Goal: Find specific page/section: Find specific page/section

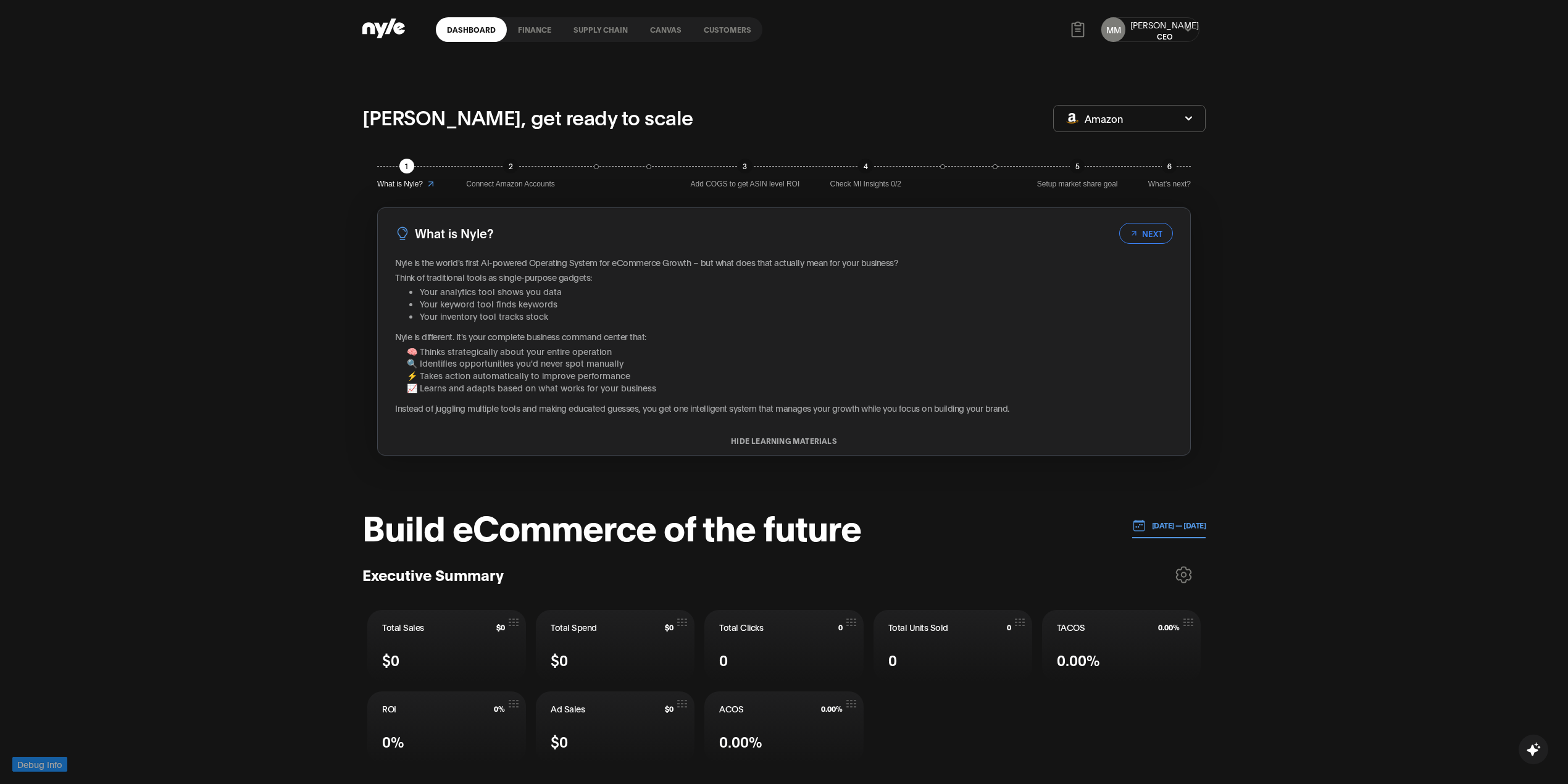
click at [642, 28] on link "Canvas" at bounding box center [666, 29] width 54 height 24
click at [740, 31] on link "Customers" at bounding box center [728, 29] width 70 height 24
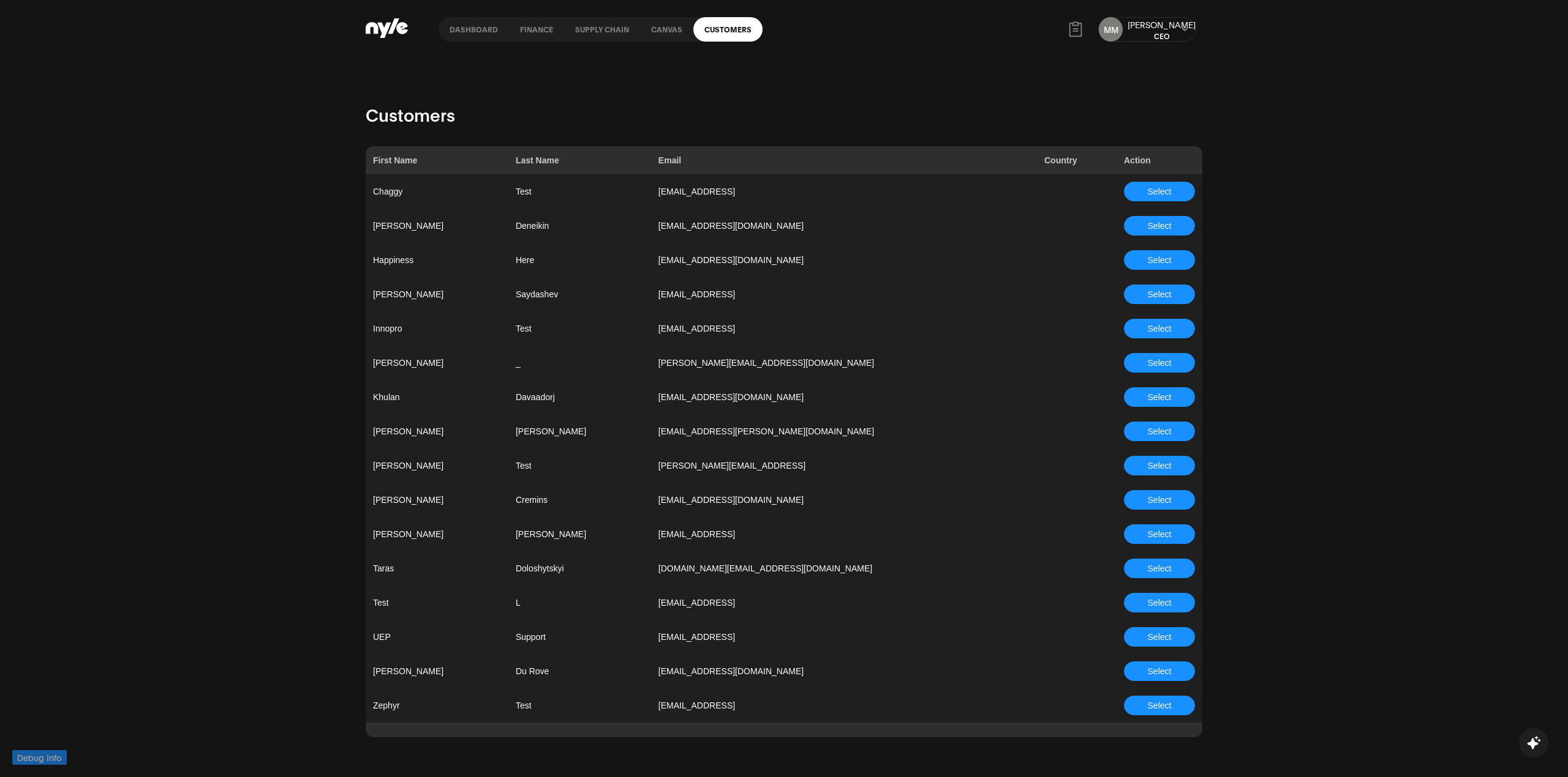
click at [1143, 324] on button "Select" at bounding box center [1160, 329] width 71 height 20
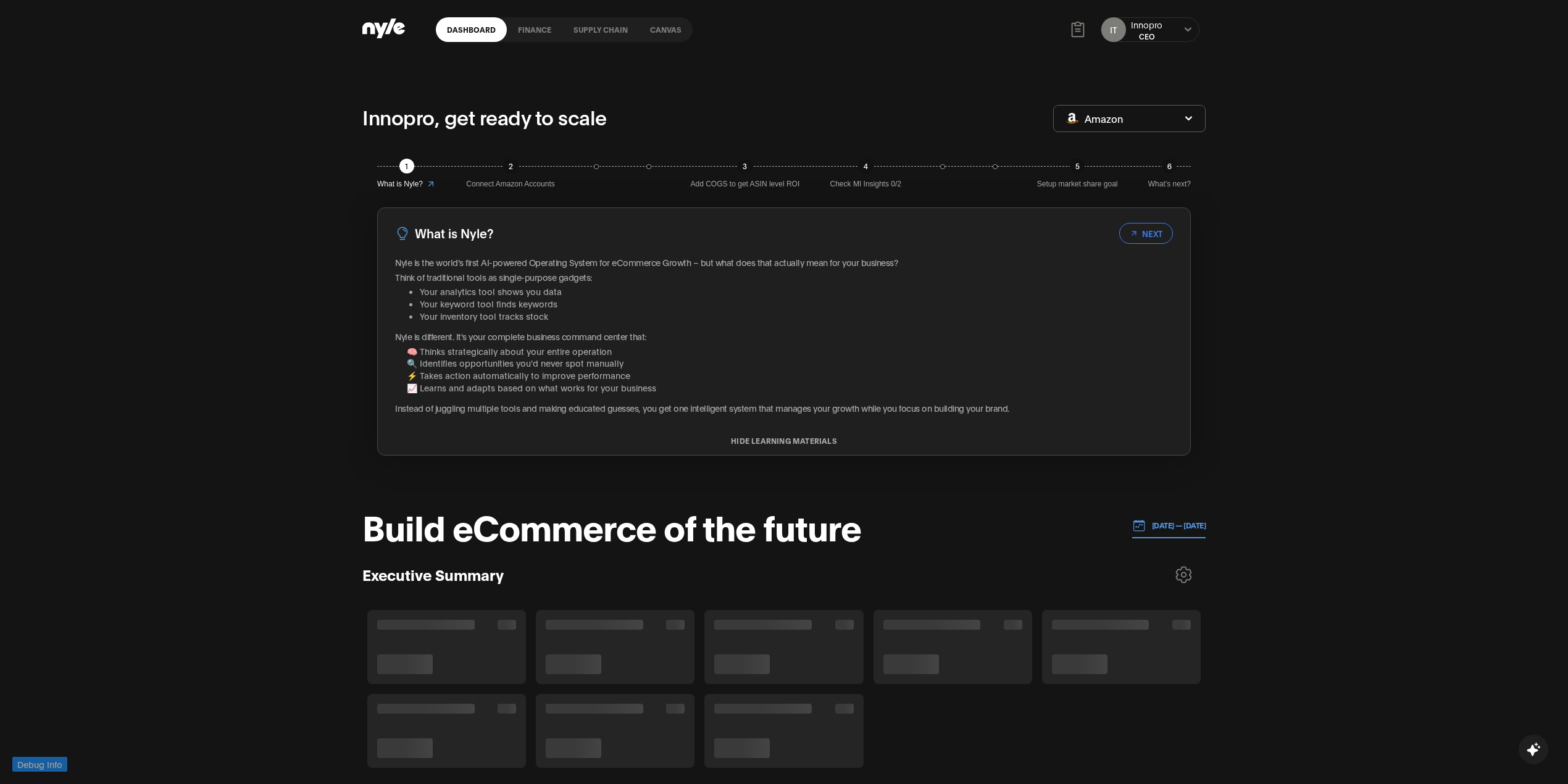
click at [651, 26] on link "Canvas" at bounding box center [666, 29] width 54 height 24
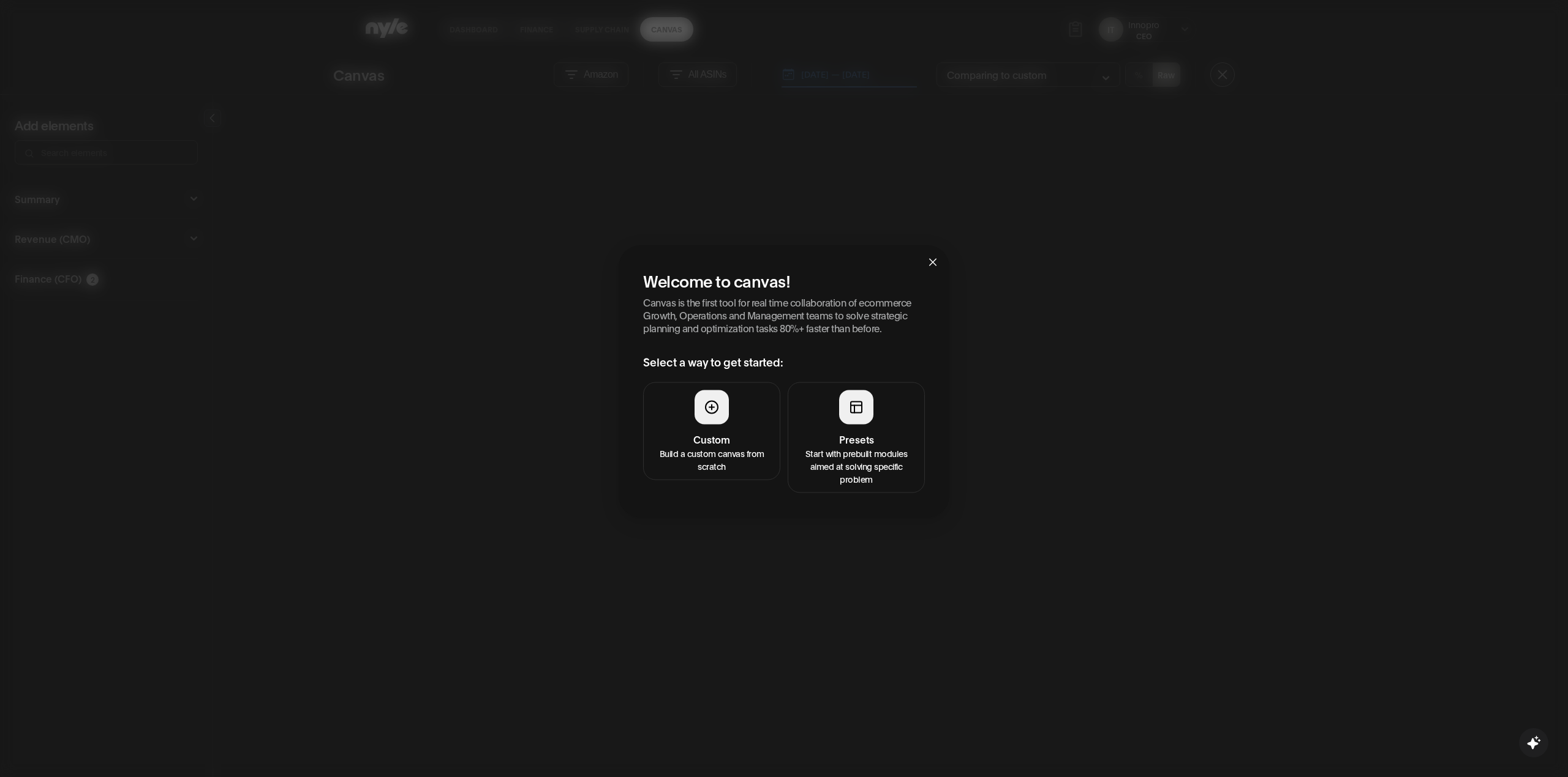
click at [875, 439] on h4 "Presets" at bounding box center [856, 439] width 121 height 14
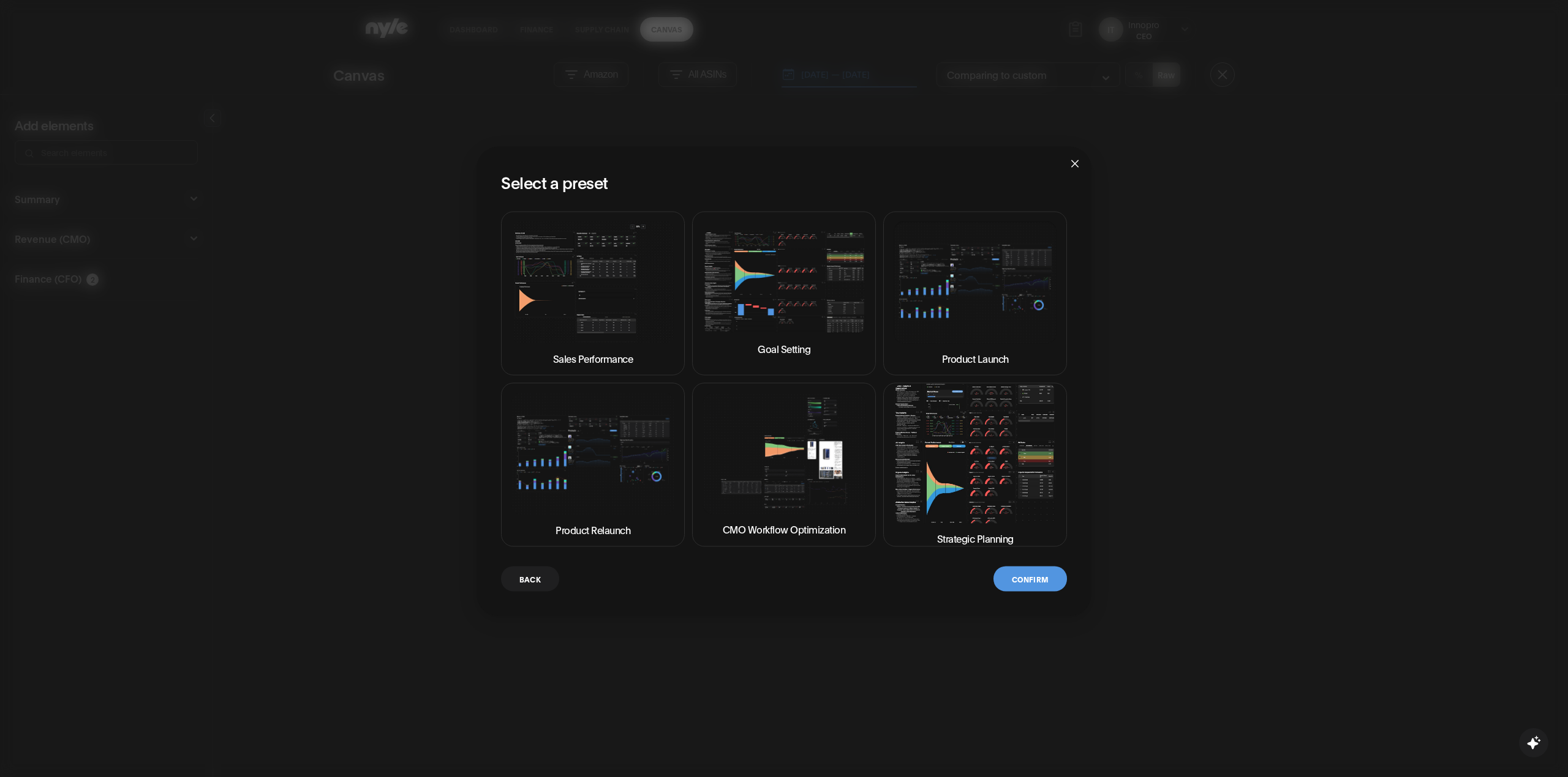
click at [1034, 443] on img at bounding box center [974, 454] width 163 height 139
click at [1024, 572] on button "Confirm" at bounding box center [1030, 579] width 73 height 25
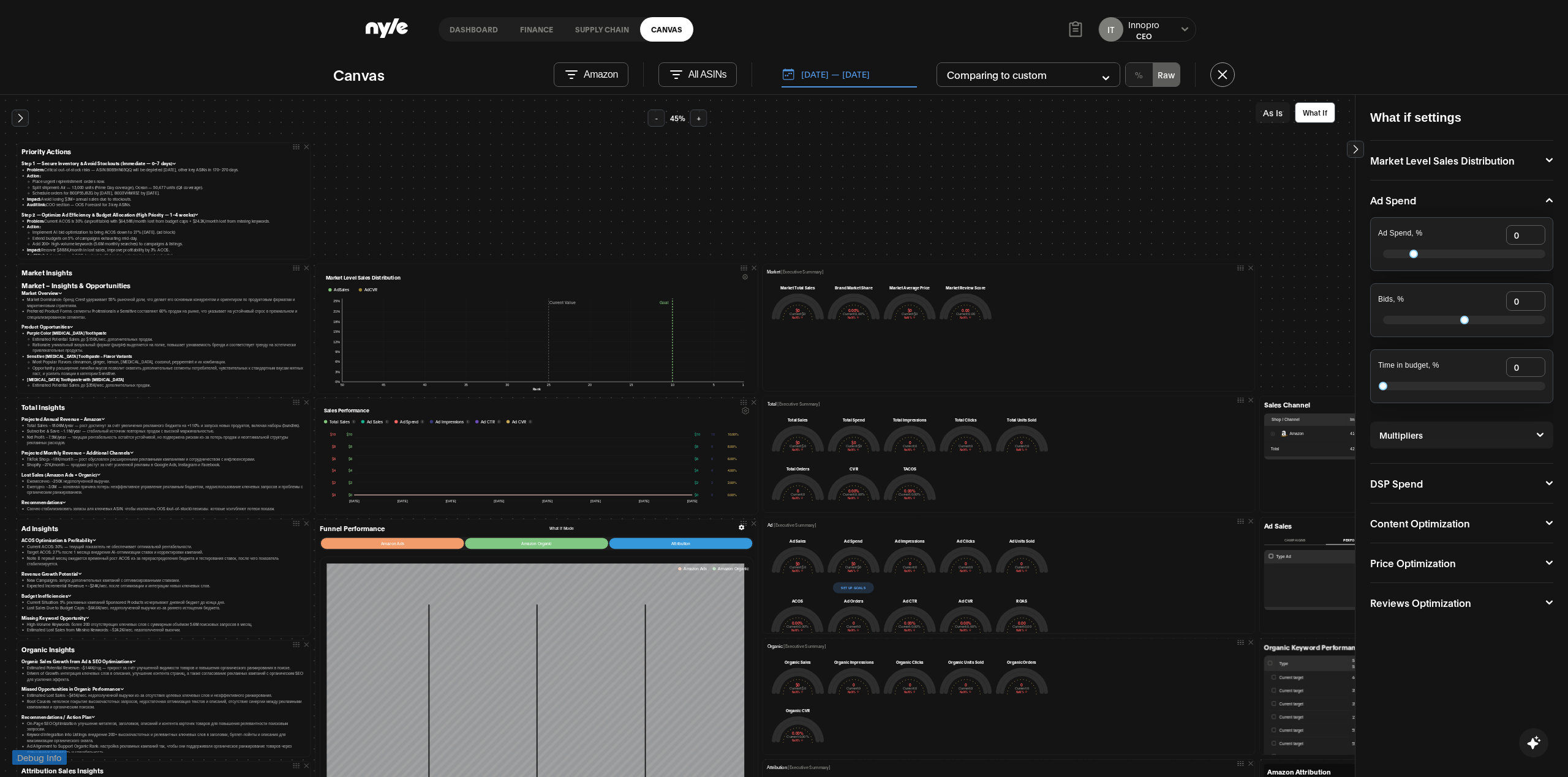
click at [813, 73] on button "[DATE] — [DATE]" at bounding box center [850, 74] width 135 height 26
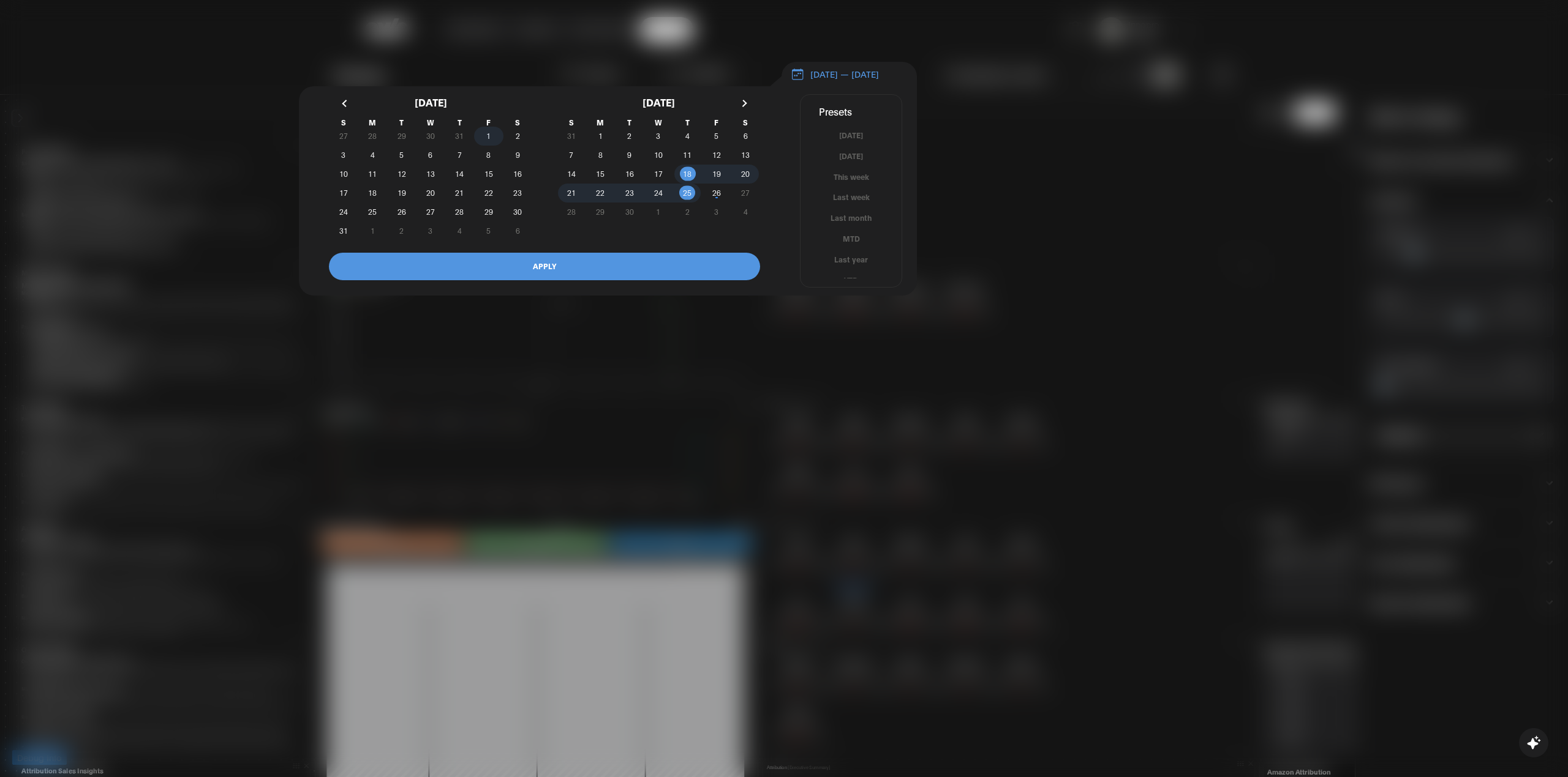
click at [488, 142] on span "1" at bounding box center [488, 135] width 4 height 22
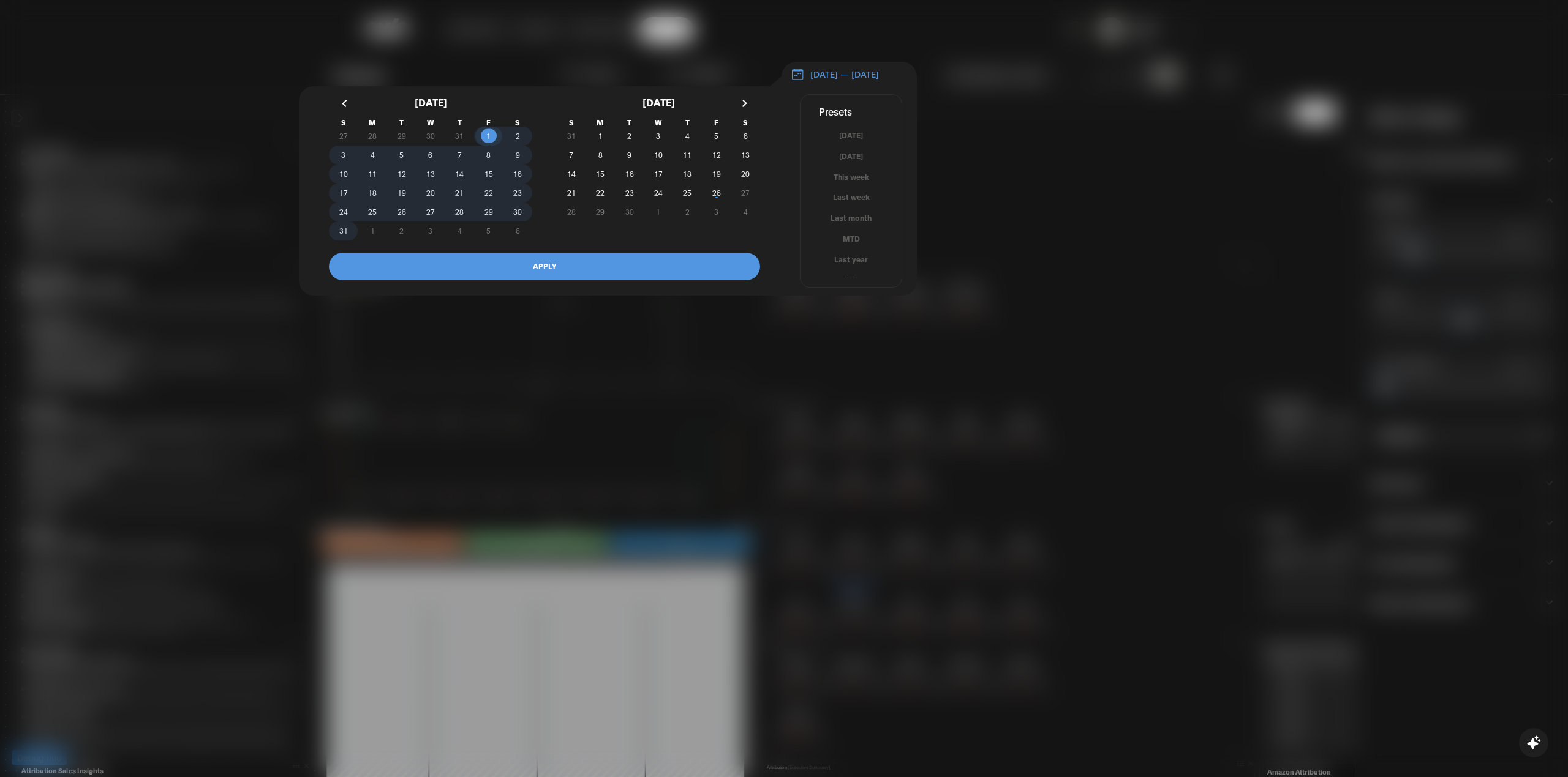
click at [340, 238] on span "31" at bounding box center [344, 231] width 9 height 22
click at [513, 277] on button "APPLY" at bounding box center [545, 266] width 431 height 28
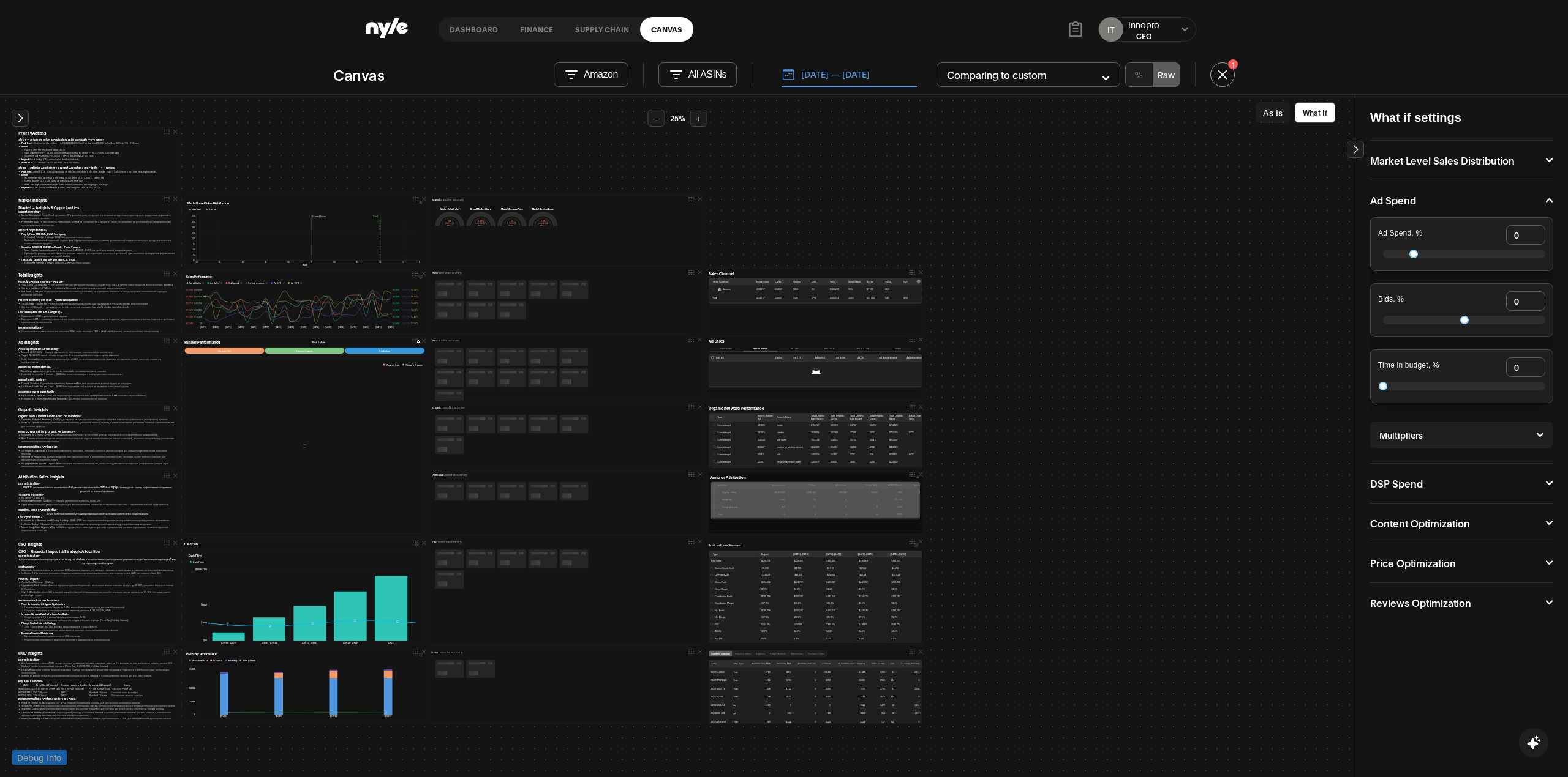
scroll to position [81, 0]
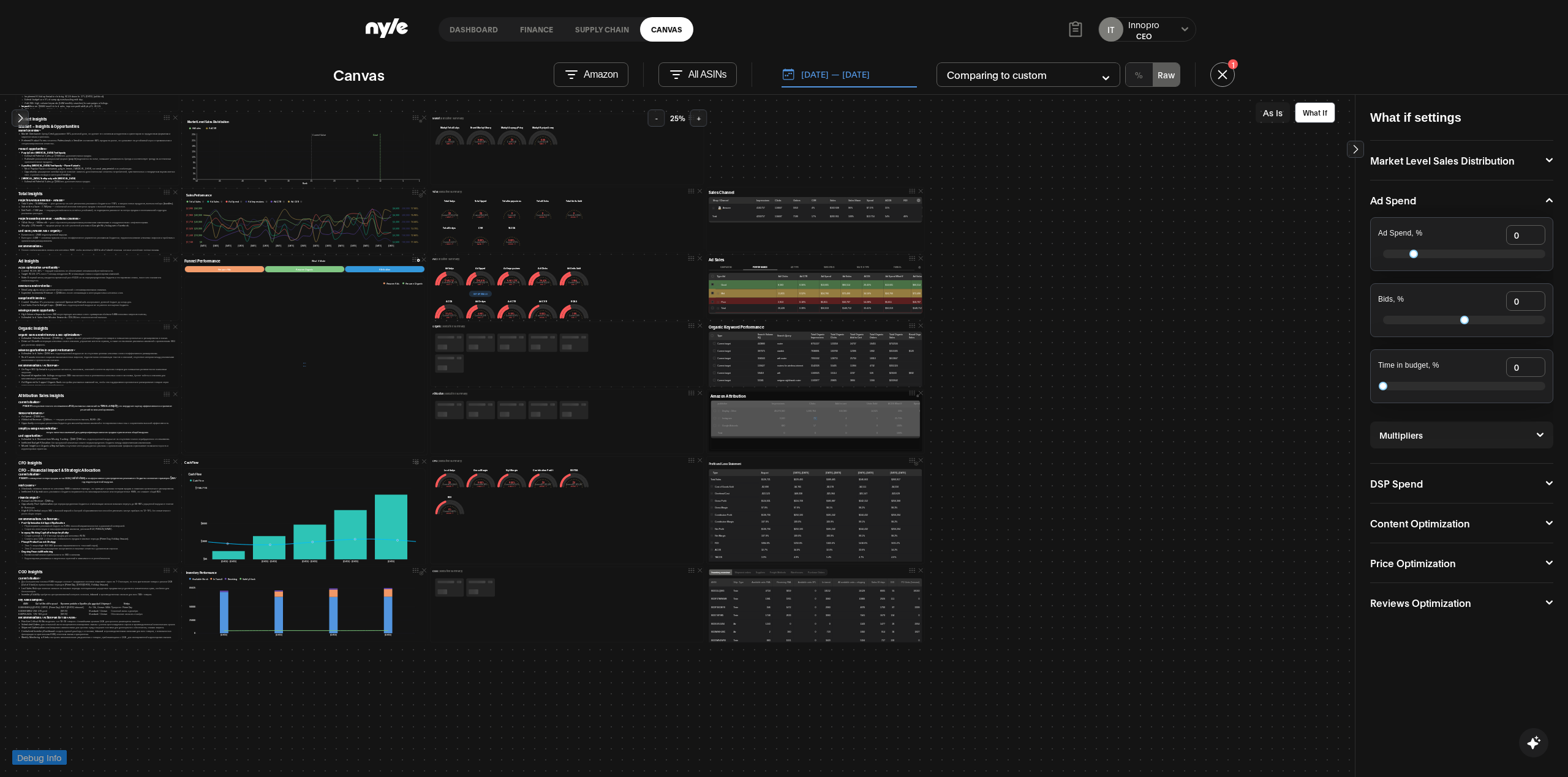
click at [22, 119] on icon at bounding box center [21, 119] width 4 height 9
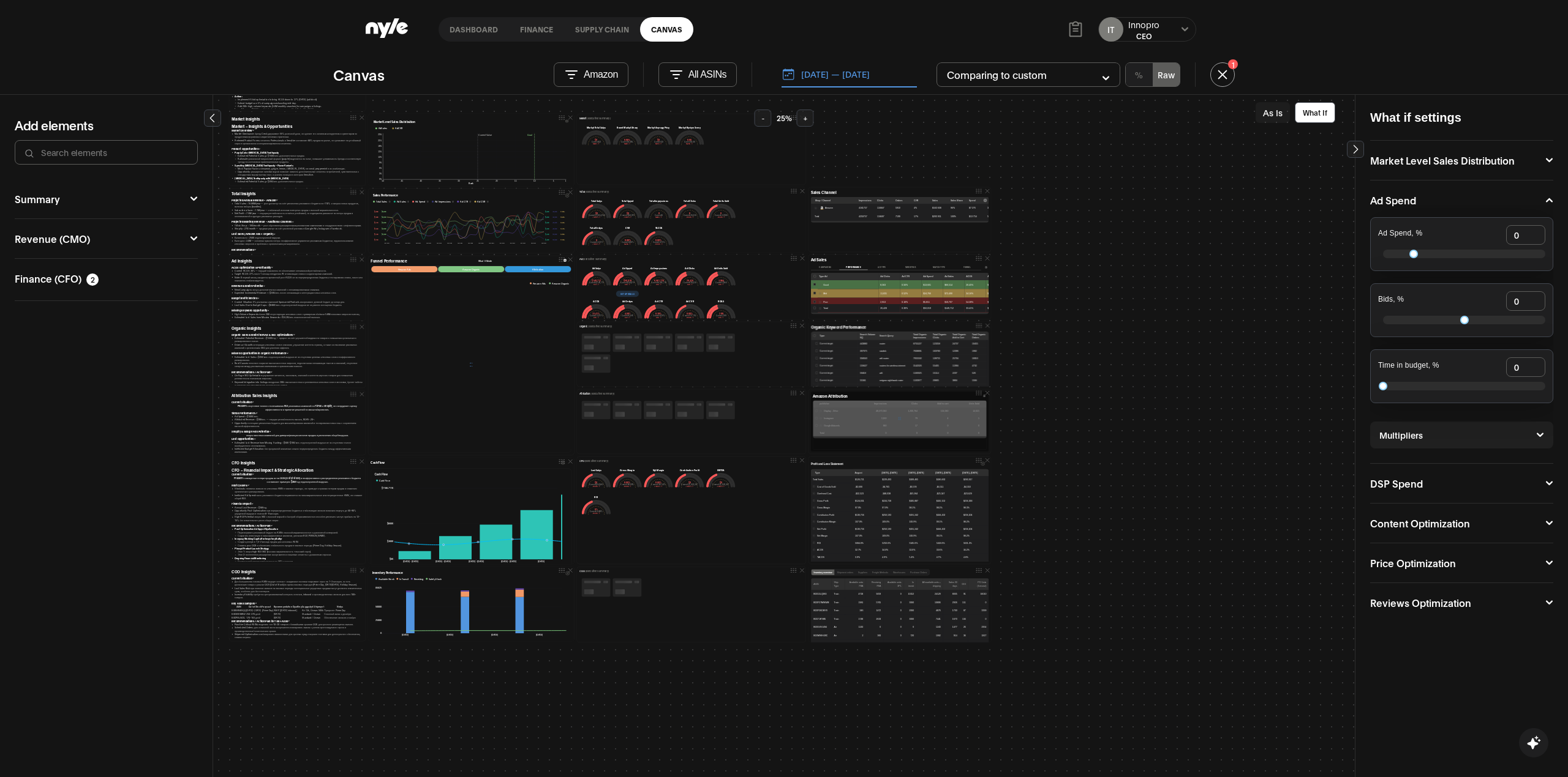
scroll to position [85, 0]
